Goal: Task Accomplishment & Management: Manage account settings

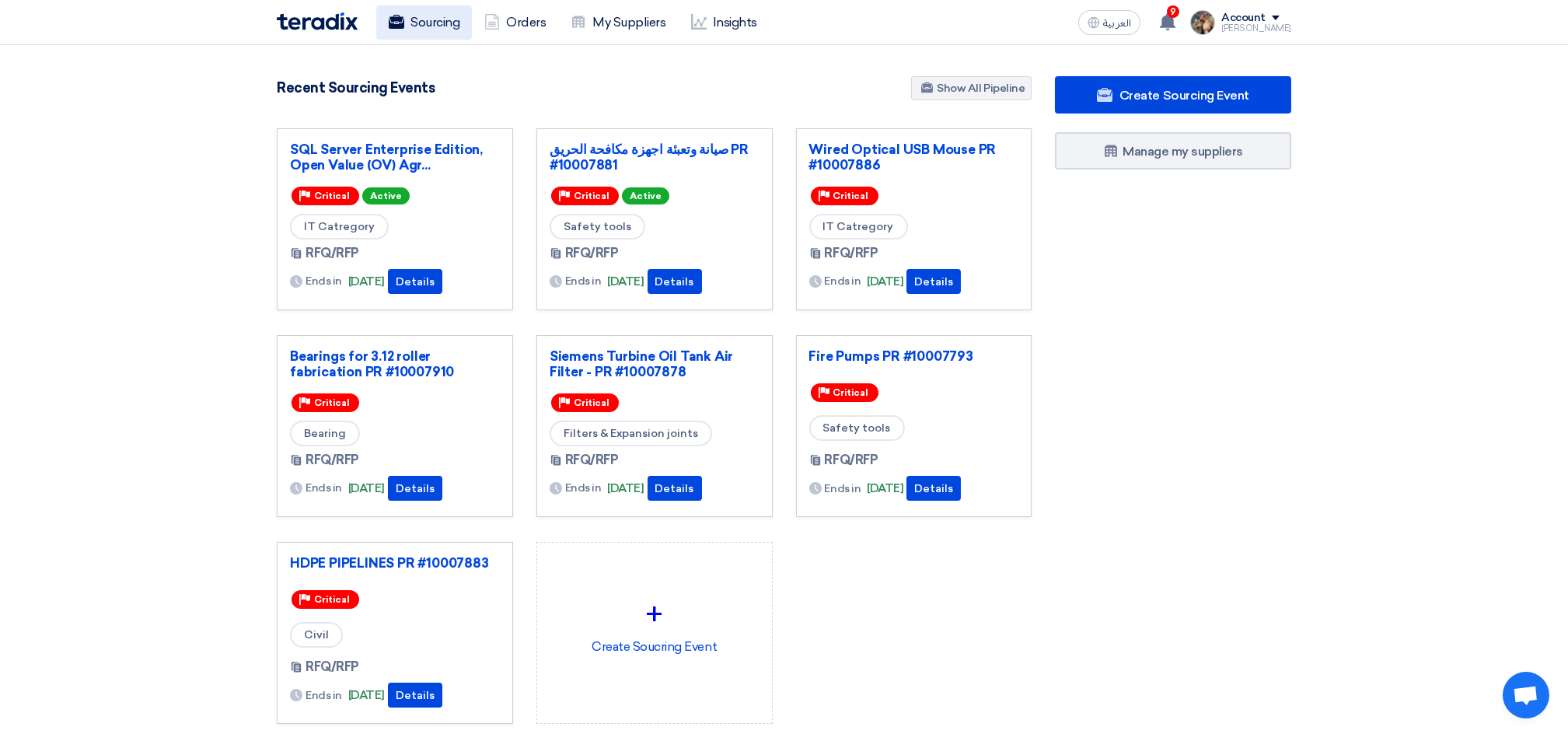
click at [433, 34] on link "Sourcing" at bounding box center [424, 23] width 95 height 34
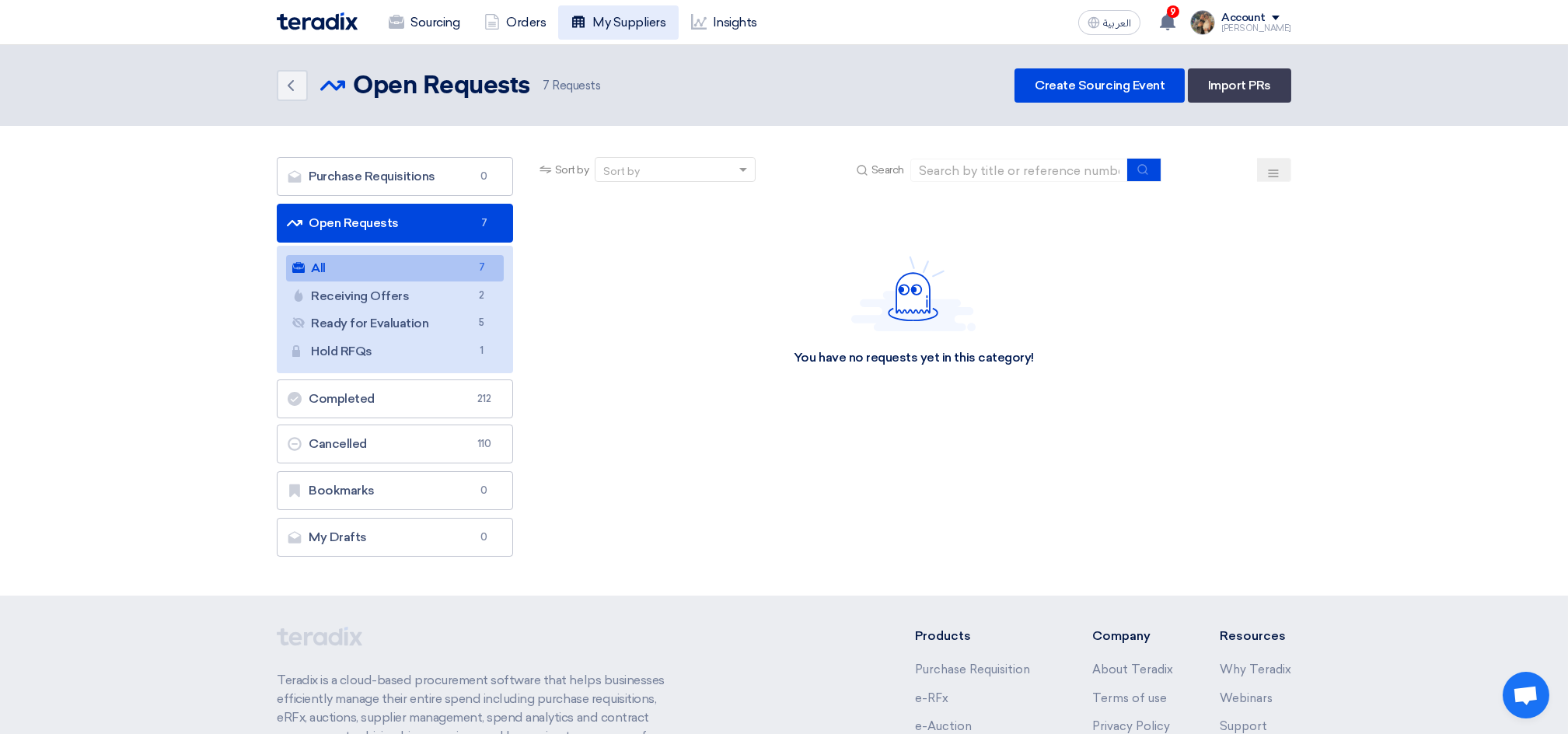
click at [639, 38] on link "My Suppliers" at bounding box center [617, 23] width 120 height 34
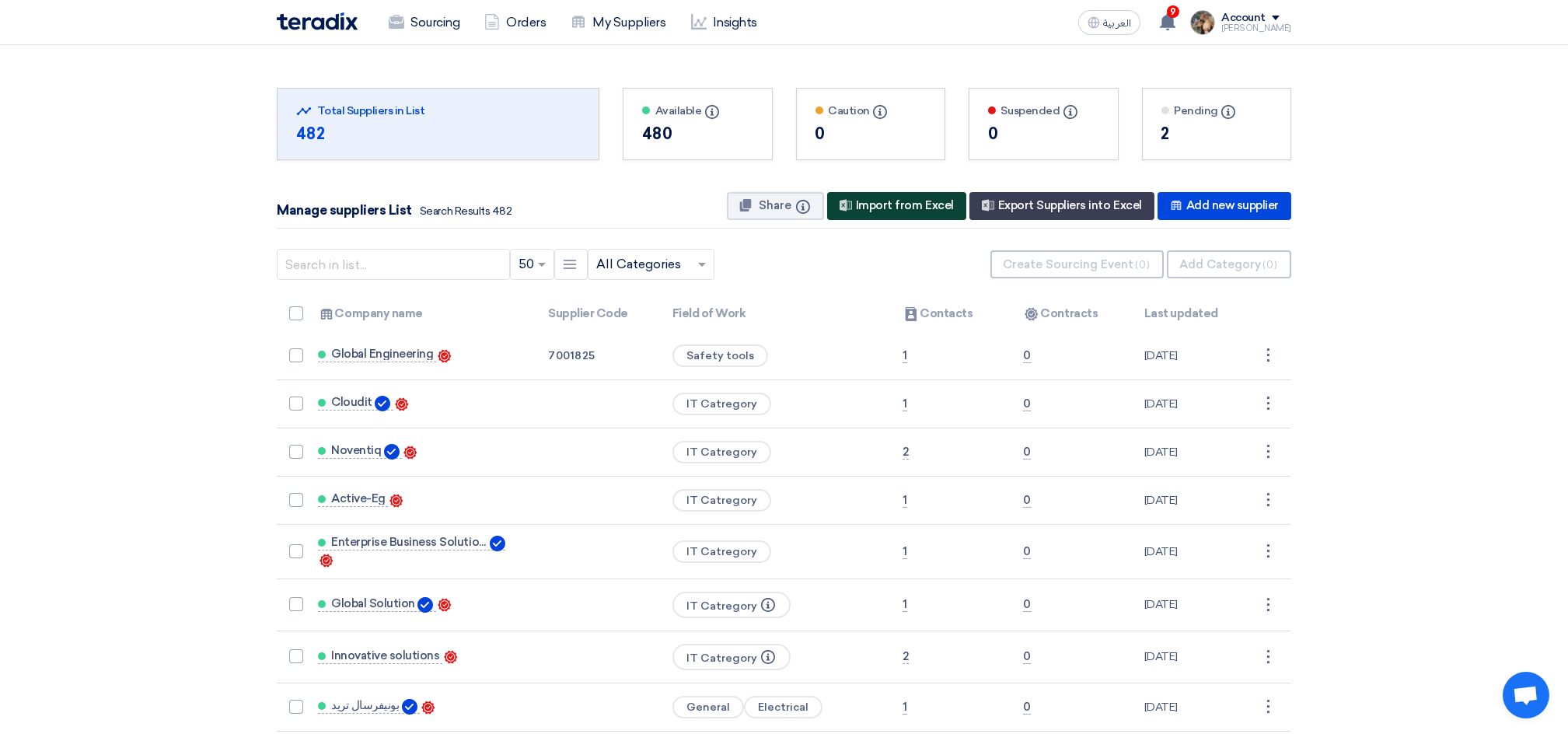
click at [915, 204] on div "New Supplier Import from Excel" at bounding box center [897, 205] width 140 height 28
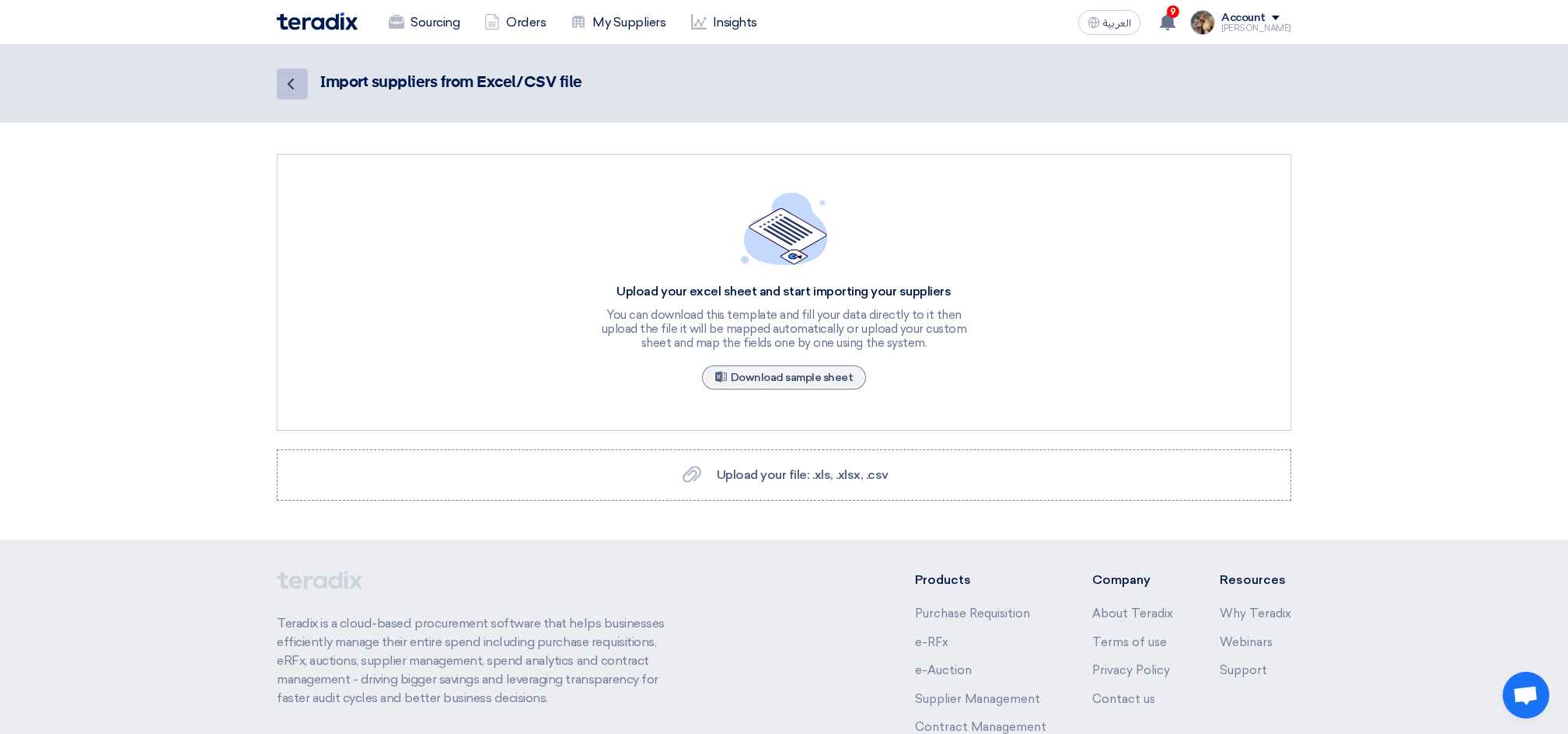
click at [293, 80] on icon "Back" at bounding box center [291, 84] width 19 height 19
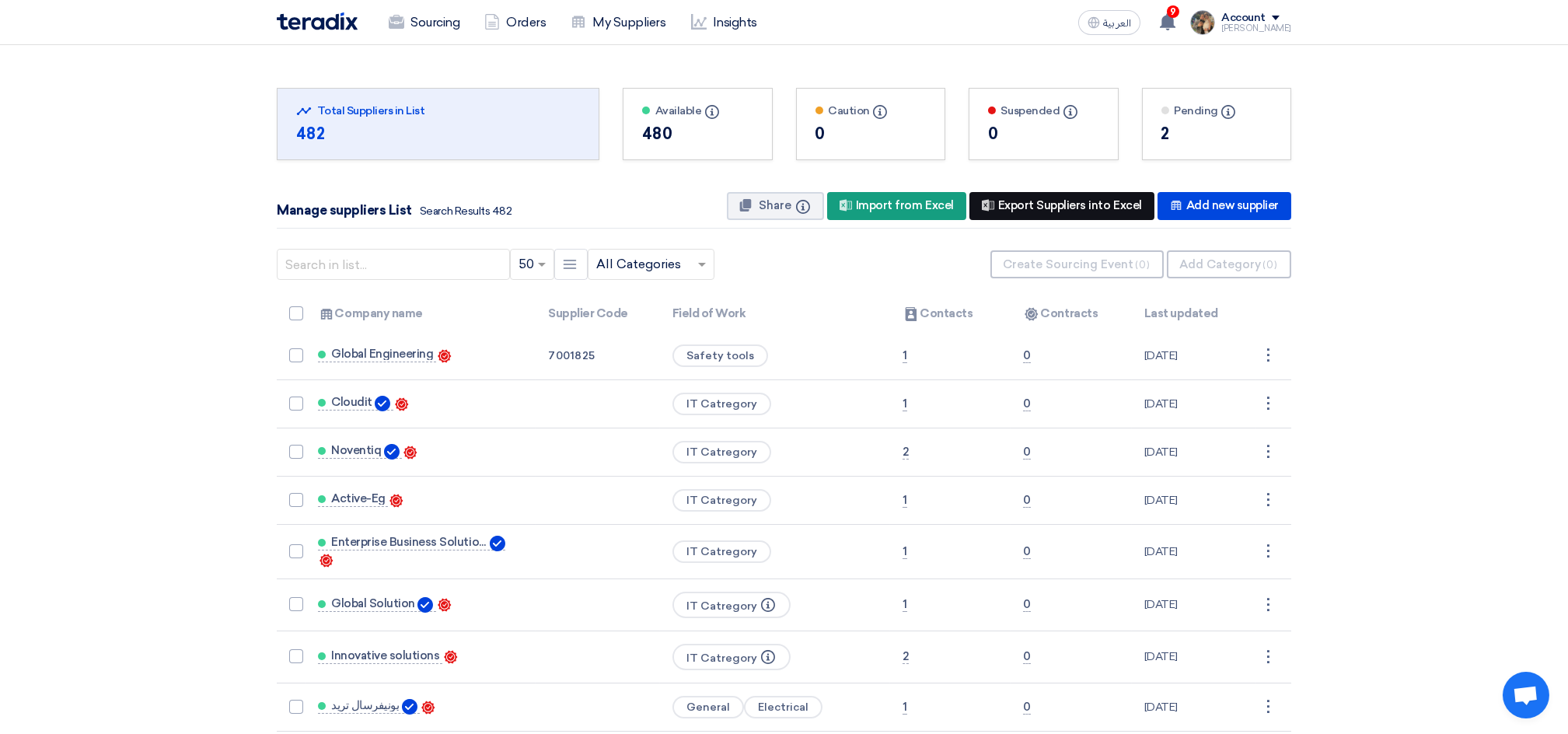
click at [1079, 209] on div "New Supplier Export Suppliers into Excel" at bounding box center [1062, 205] width 185 height 28
